Goal: Check status: Check status

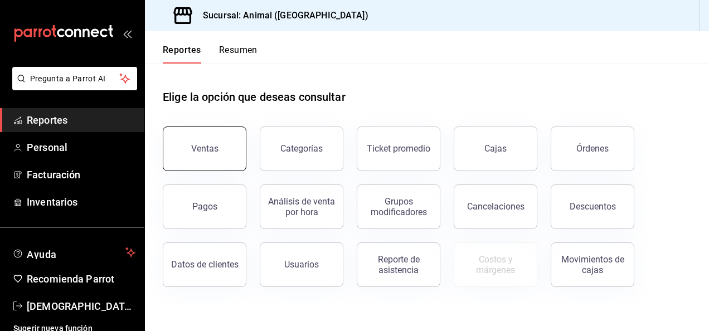
click at [215, 151] on div "Ventas" at bounding box center [204, 148] width 27 height 11
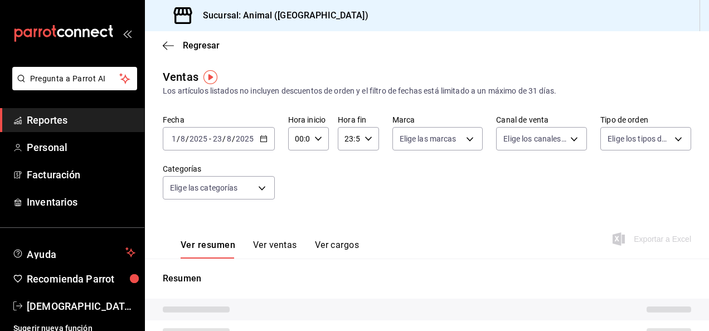
type input "04:00"
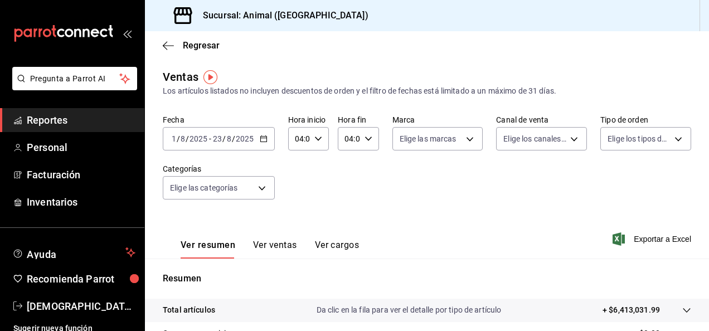
click at [260, 138] on \(Stroke\) "button" at bounding box center [263, 138] width 6 height 1
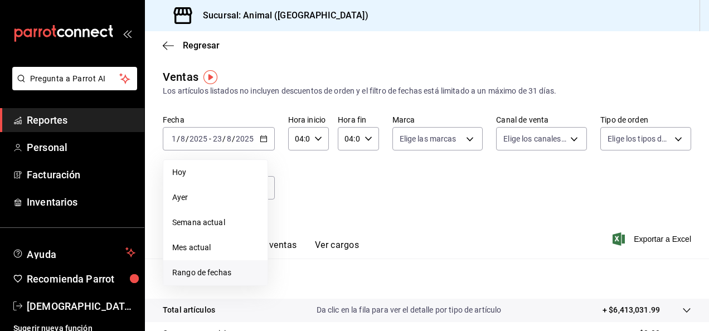
click at [238, 266] on li "Rango de fechas" at bounding box center [215, 272] width 104 height 25
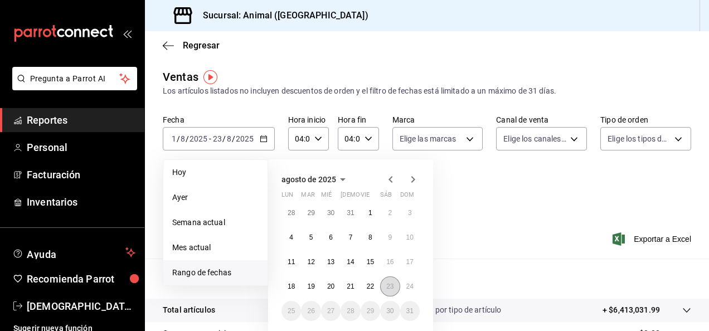
click at [387, 287] on abbr "23" at bounding box center [390, 287] width 7 height 8
click at [405, 286] on button "24" at bounding box center [410, 287] width 20 height 20
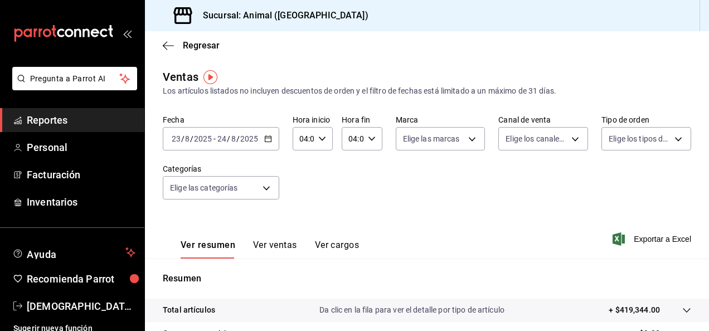
click at [270, 137] on icon "button" at bounding box center [268, 139] width 8 height 8
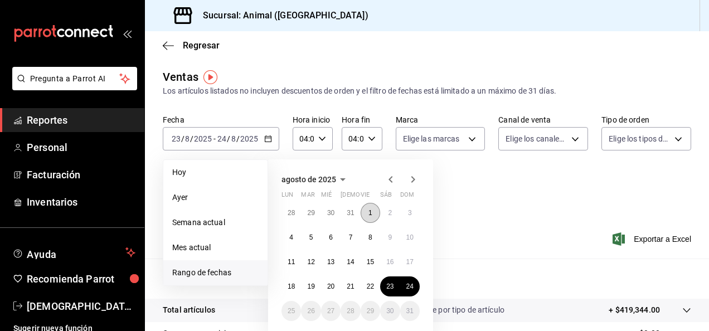
click at [373, 214] on button "1" at bounding box center [371, 213] width 20 height 20
click at [412, 294] on button "24" at bounding box center [410, 287] width 20 height 20
